Goal: Information Seeking & Learning: Learn about a topic

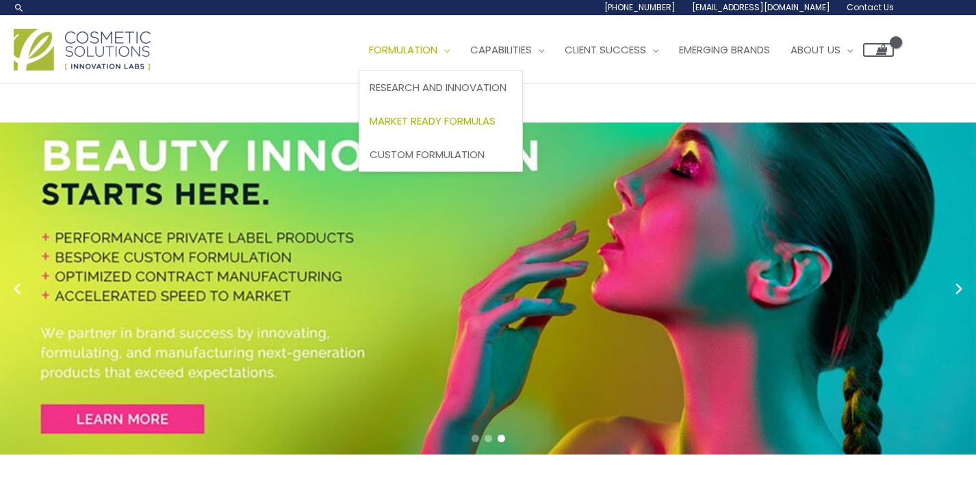
click at [463, 122] on span "Market Ready Formulas" at bounding box center [433, 121] width 126 height 14
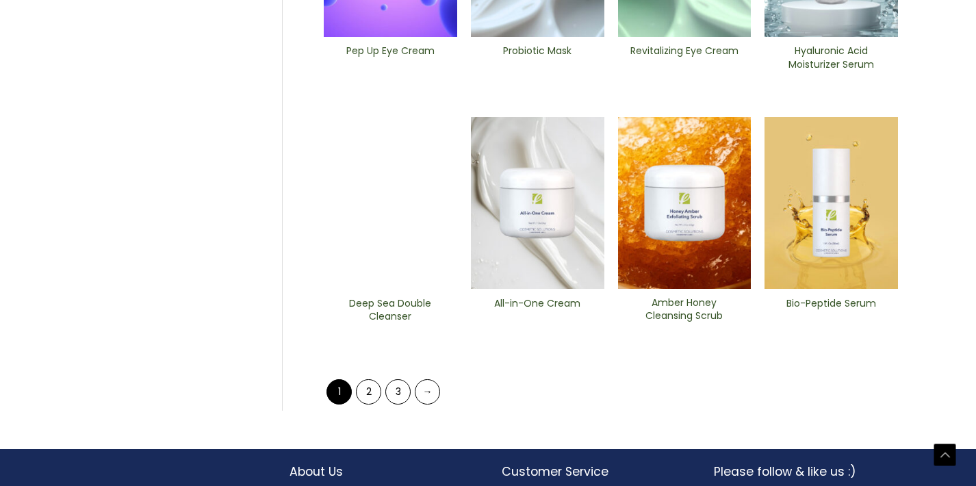
scroll to position [595, 0]
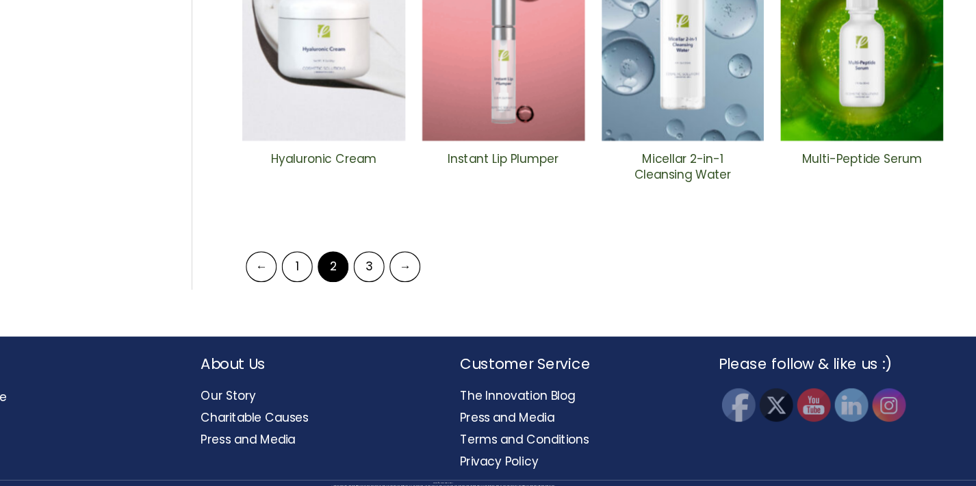
scroll to position [679, 0]
click at [415, 294] on link "3" at bounding box center [427, 306] width 25 height 25
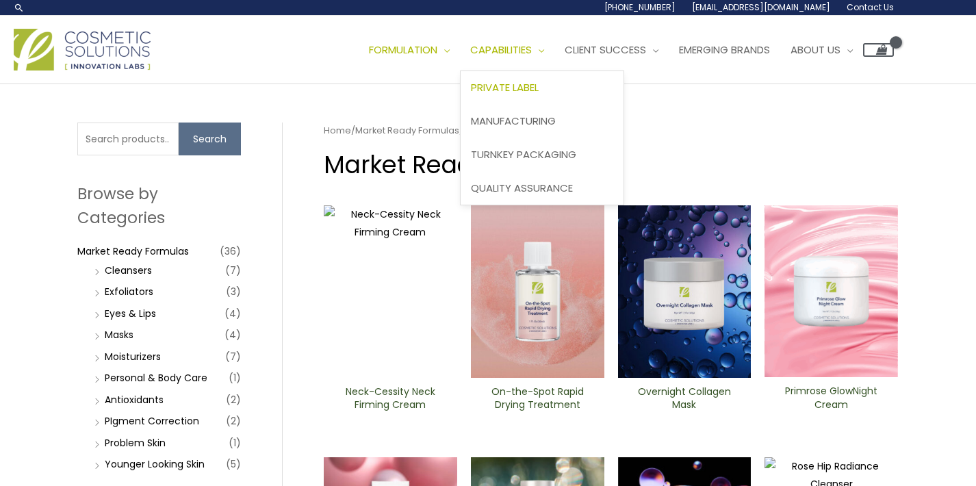
click at [523, 85] on span "Private Label" at bounding box center [505, 87] width 68 height 14
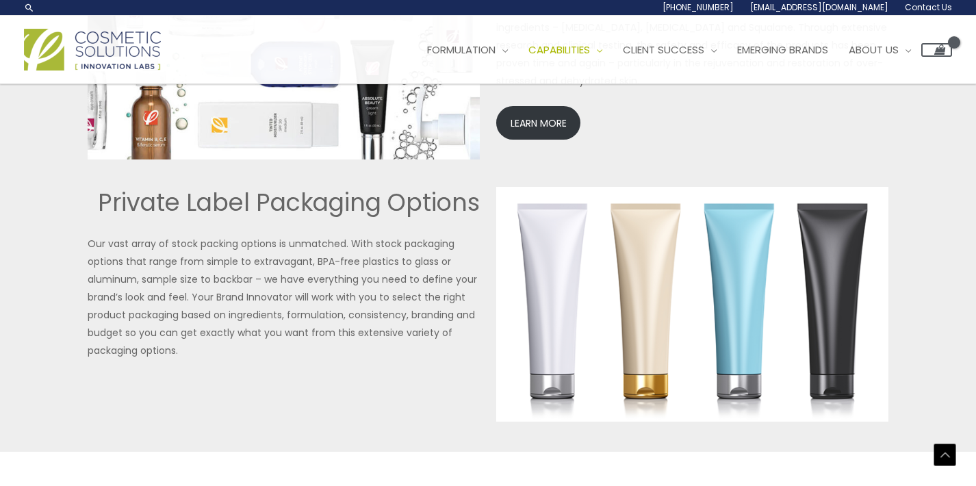
scroll to position [3121, 0]
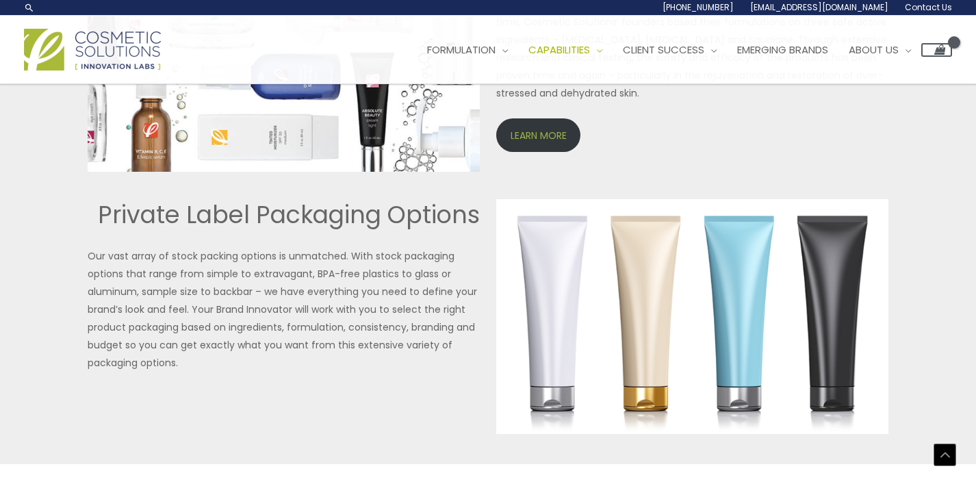
click at [546, 131] on link "LEARN MORE" at bounding box center [538, 135] width 84 height 34
